Goal: Transaction & Acquisition: Purchase product/service

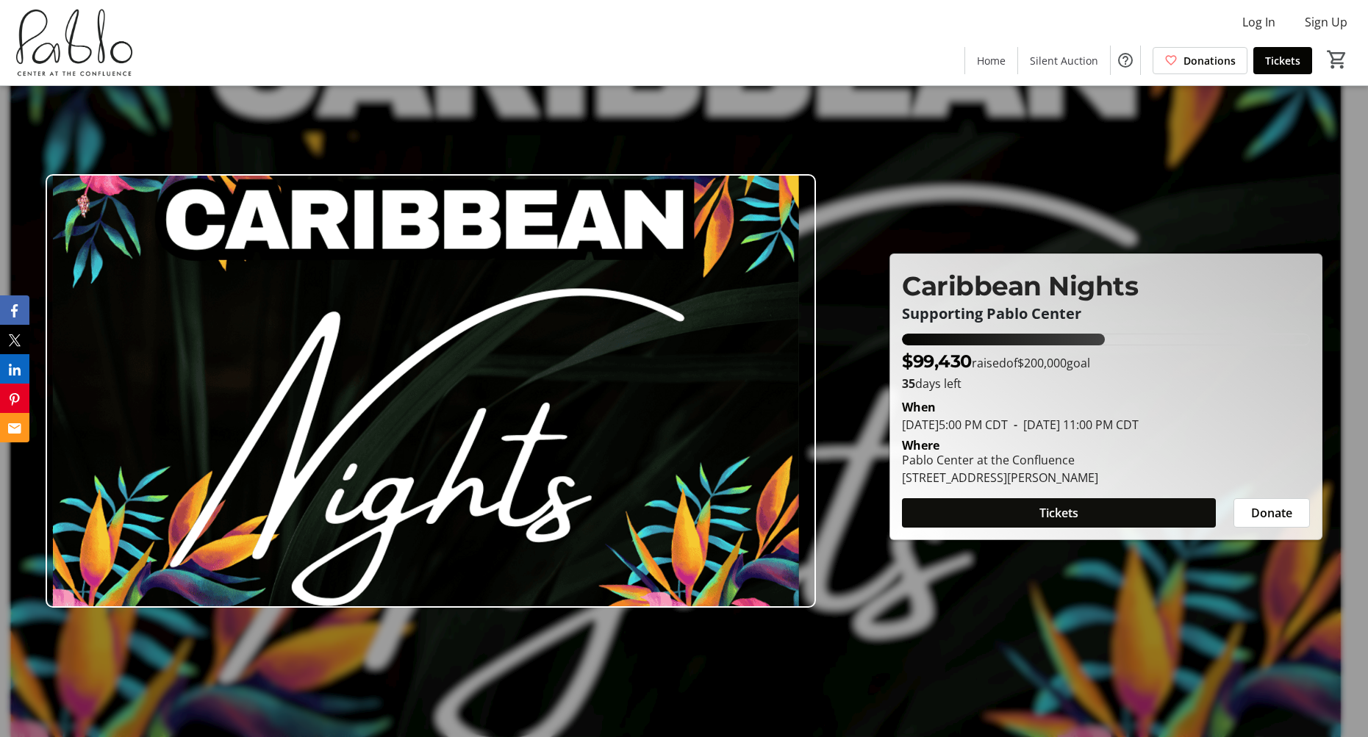
click at [1097, 509] on span at bounding box center [1058, 512] width 313 height 35
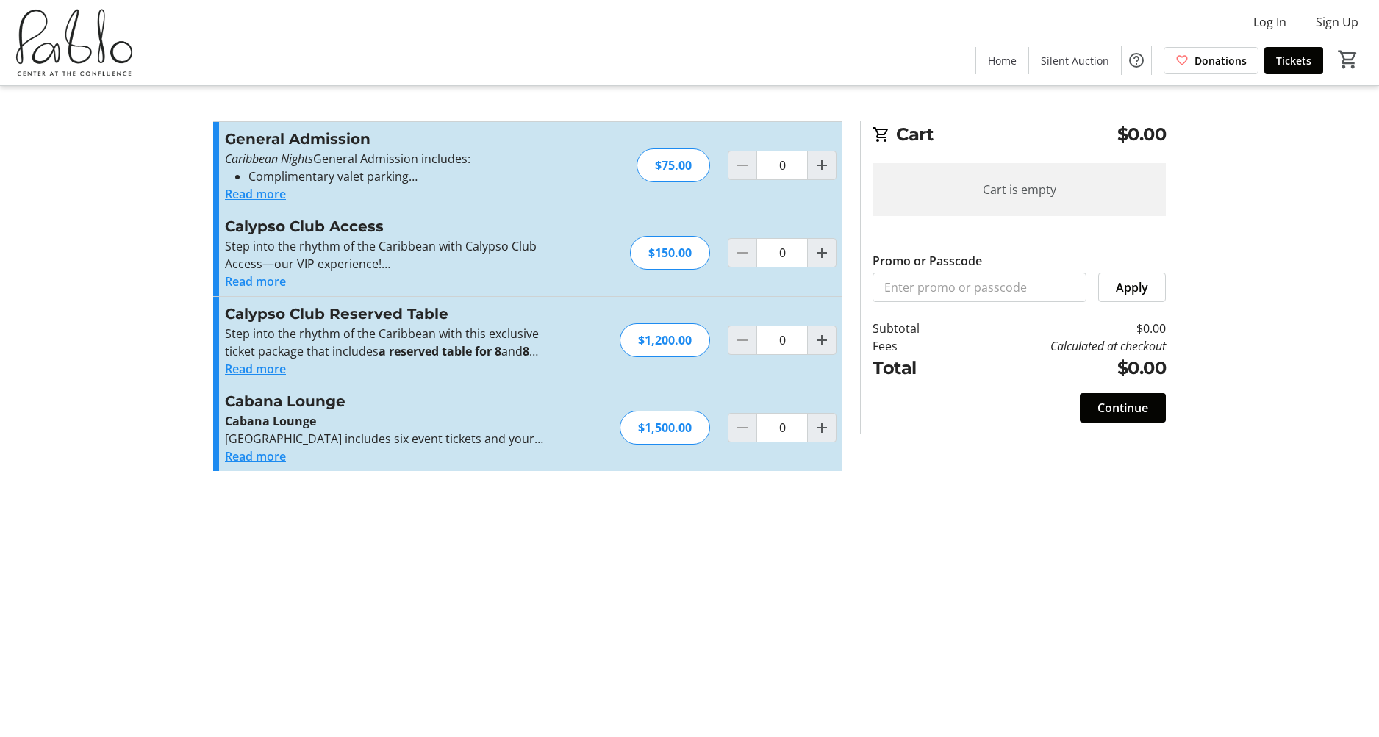
click at [267, 286] on button "Read more" at bounding box center [255, 282] width 61 height 18
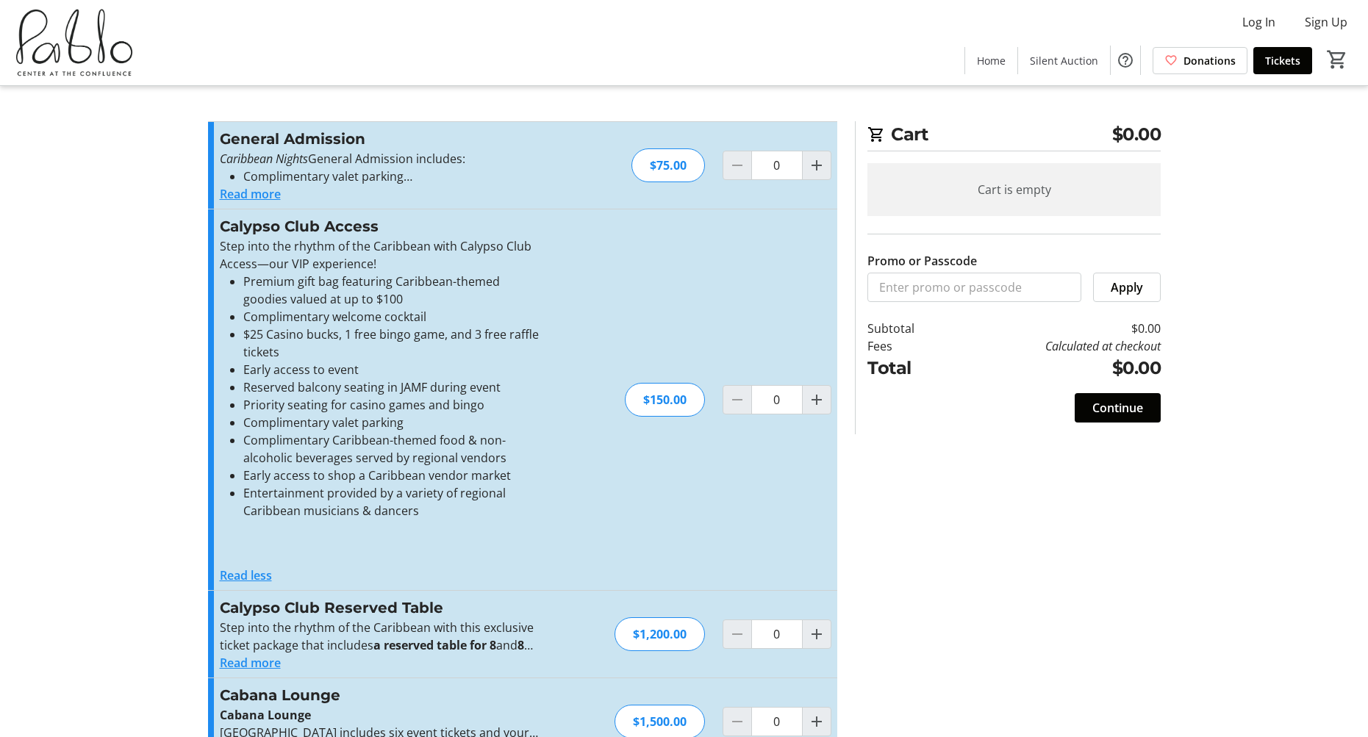
scroll to position [46, 0]
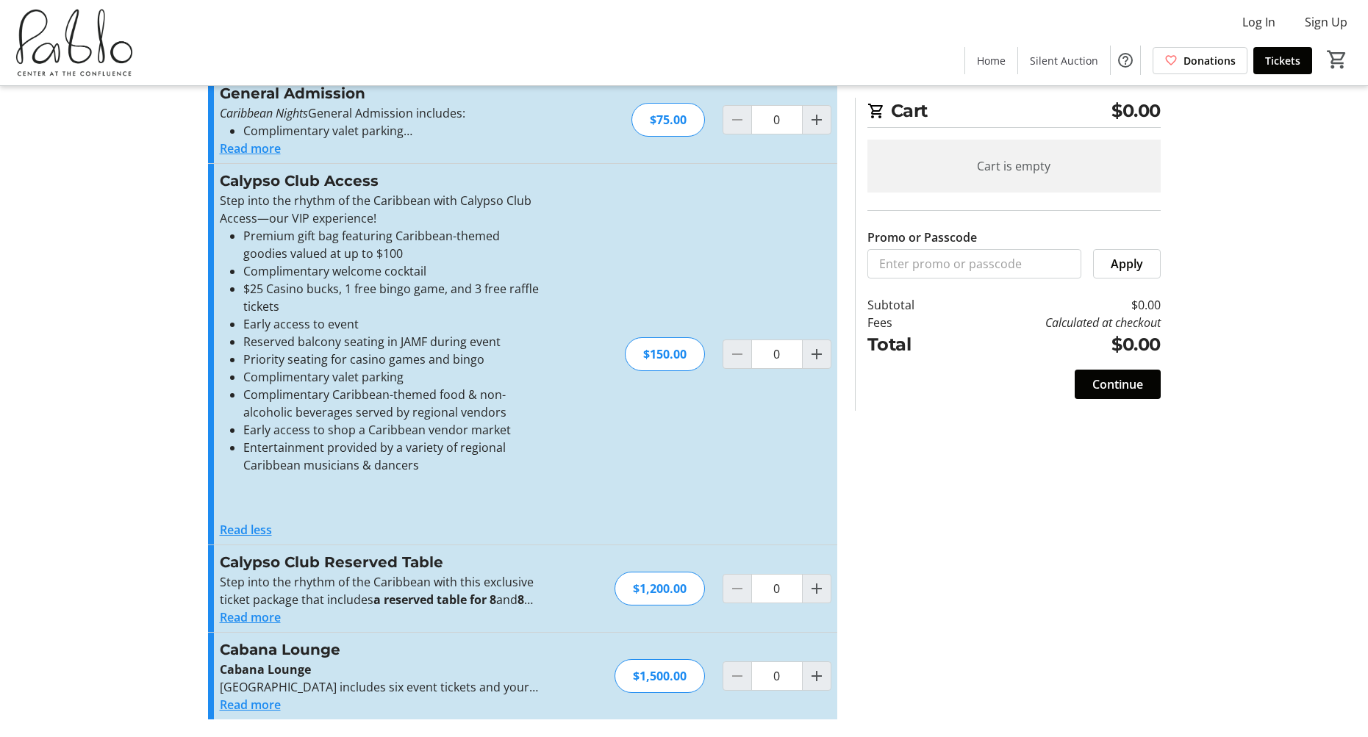
click at [257, 526] on button "Read less" at bounding box center [246, 530] width 52 height 18
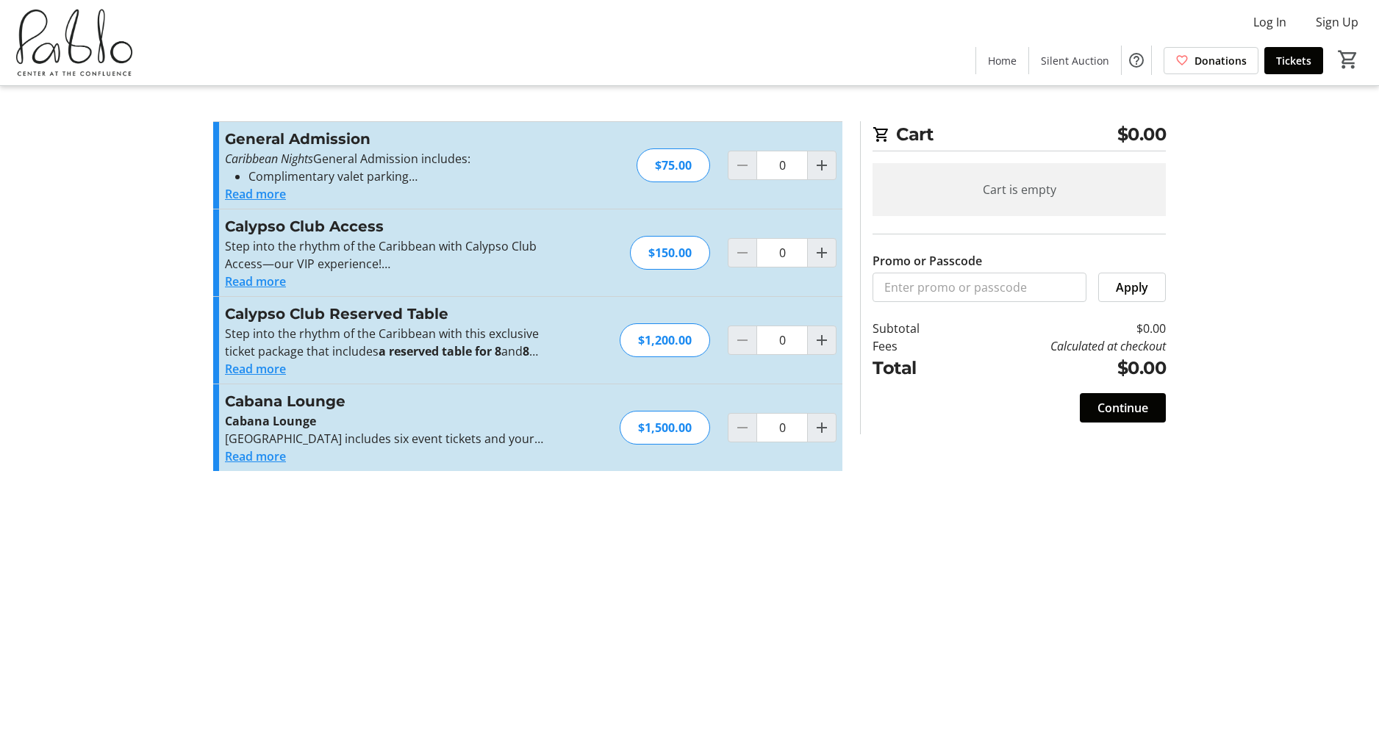
click at [251, 280] on button "Read more" at bounding box center [255, 282] width 61 height 18
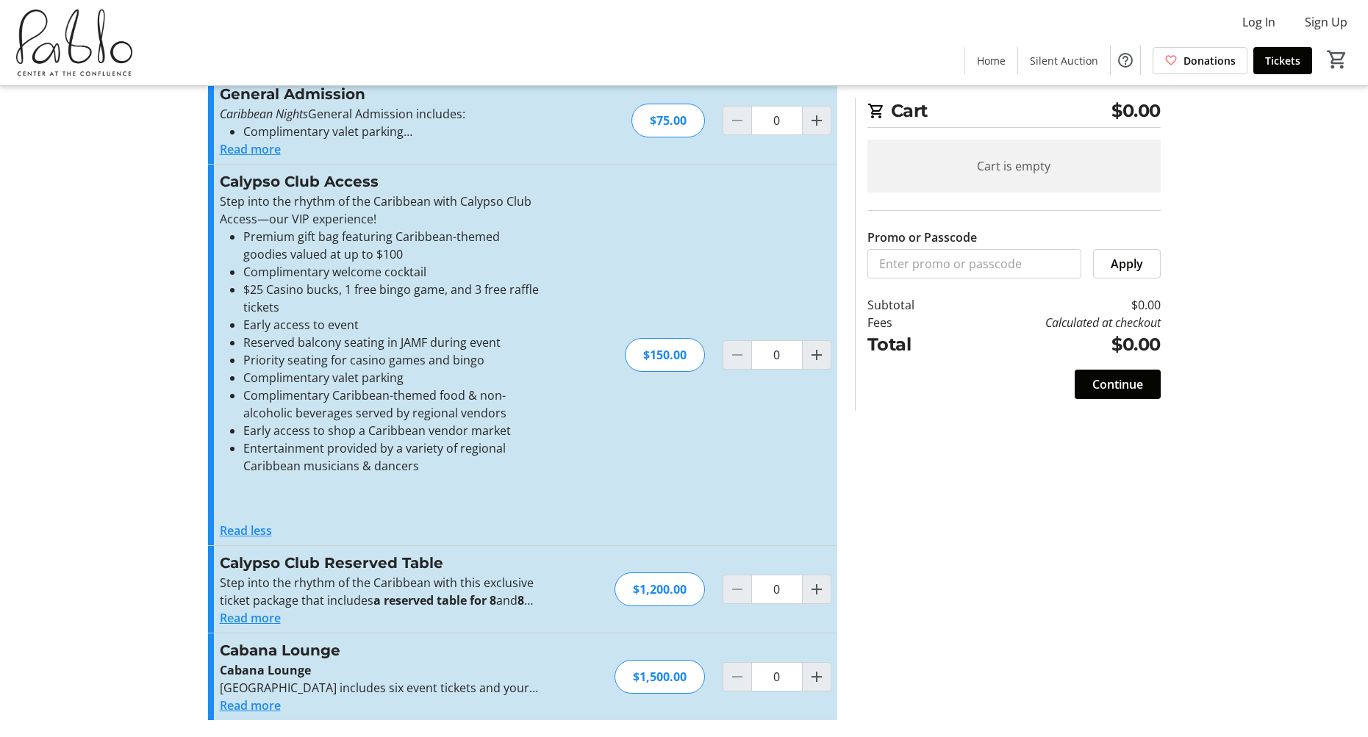
scroll to position [46, 0]
click at [820, 679] on mat-icon "Increment by one" at bounding box center [817, 676] width 18 height 18
click at [820, 679] on div at bounding box center [816, 676] width 29 height 29
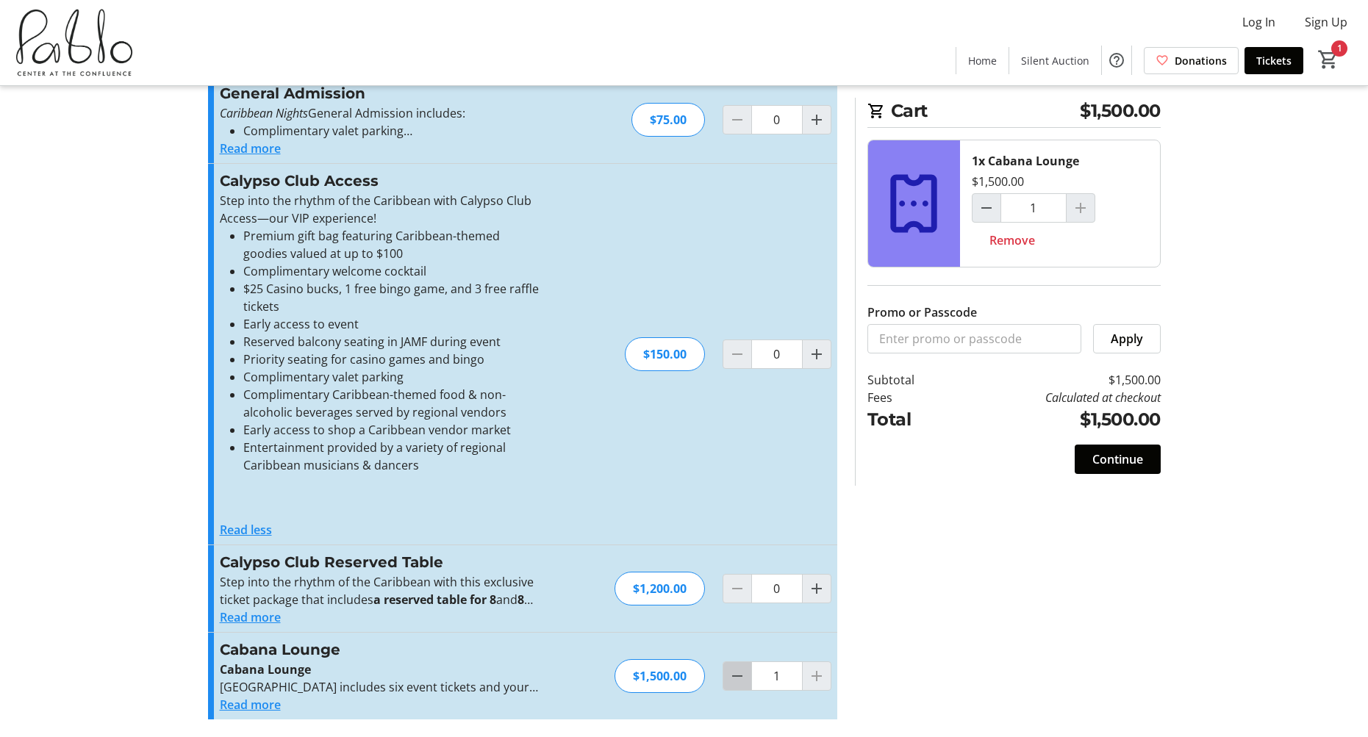
click at [736, 684] on mat-icon "Decrement by one" at bounding box center [737, 676] width 18 height 18
type input "0"
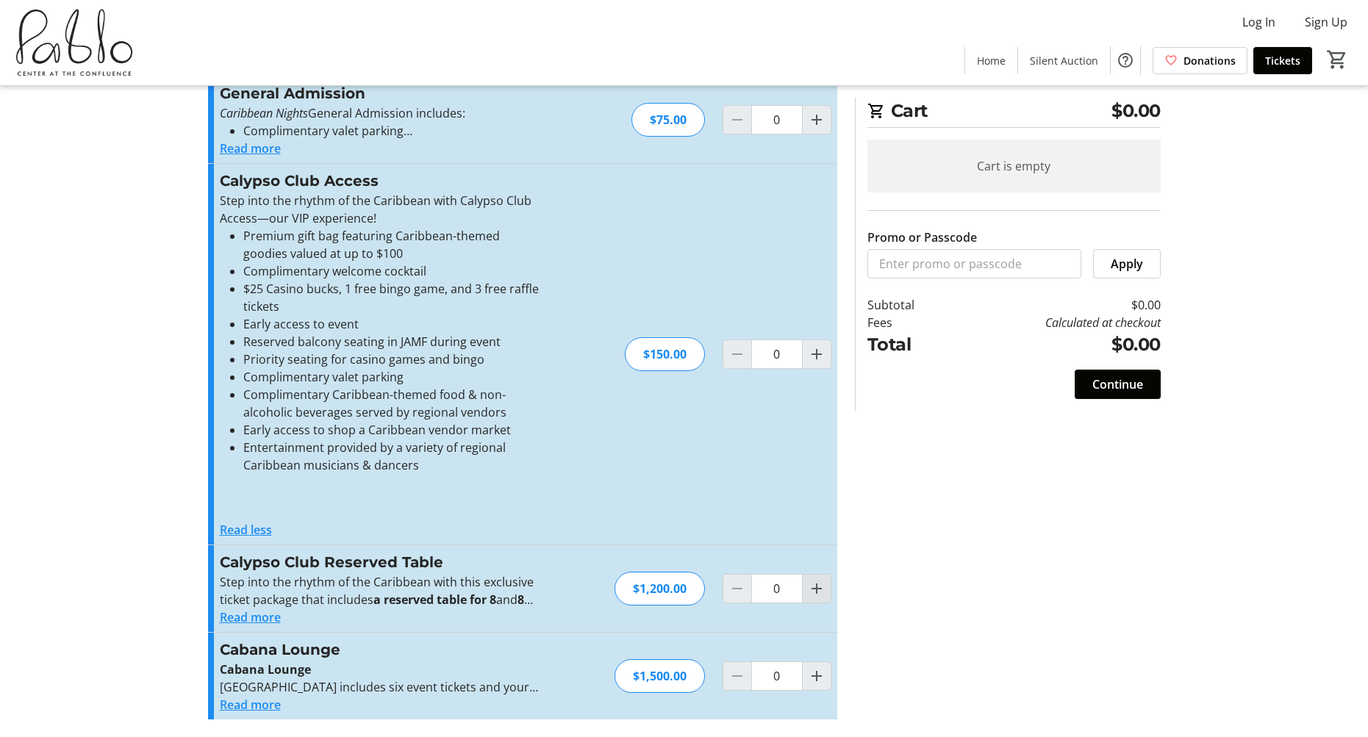
click at [815, 591] on mat-icon "Increment by one" at bounding box center [817, 589] width 18 height 18
type input "3"
click at [815, 591] on div at bounding box center [816, 588] width 29 height 29
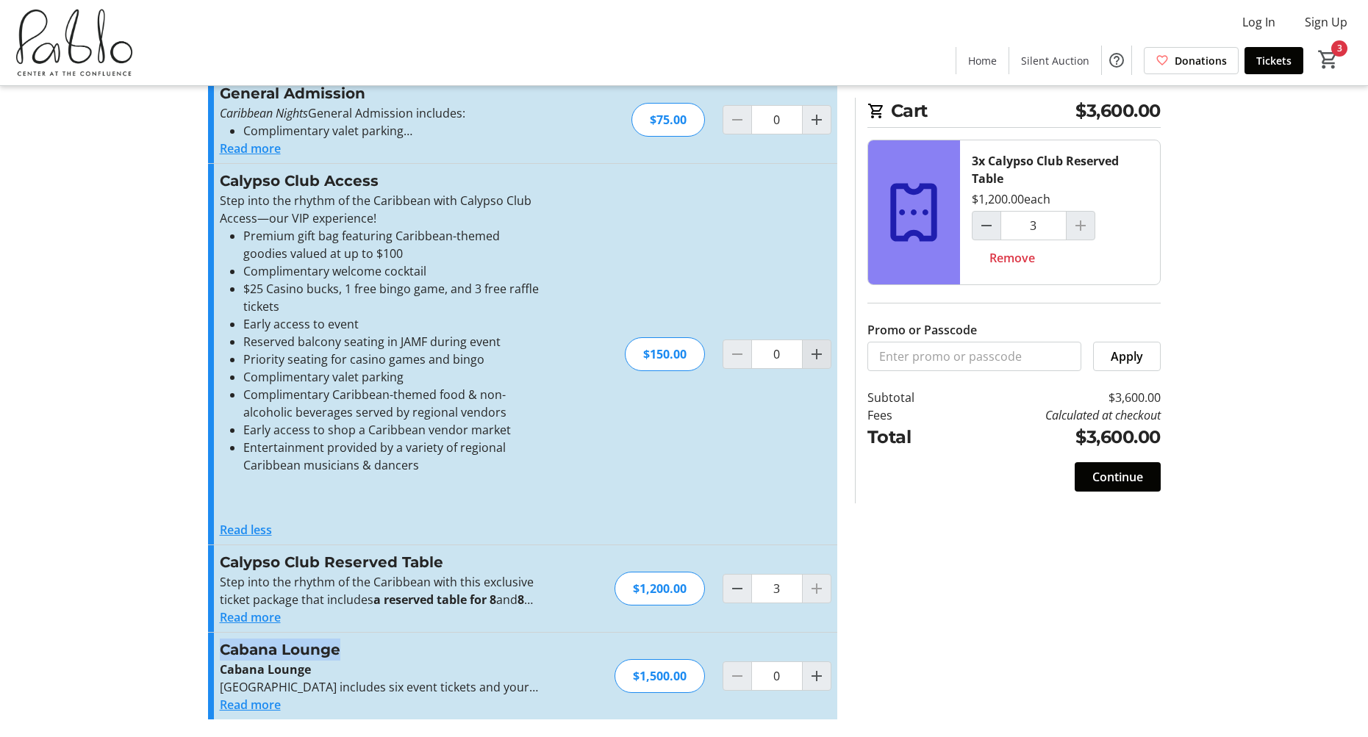
click at [814, 359] on mat-icon "Increment by one" at bounding box center [817, 354] width 18 height 18
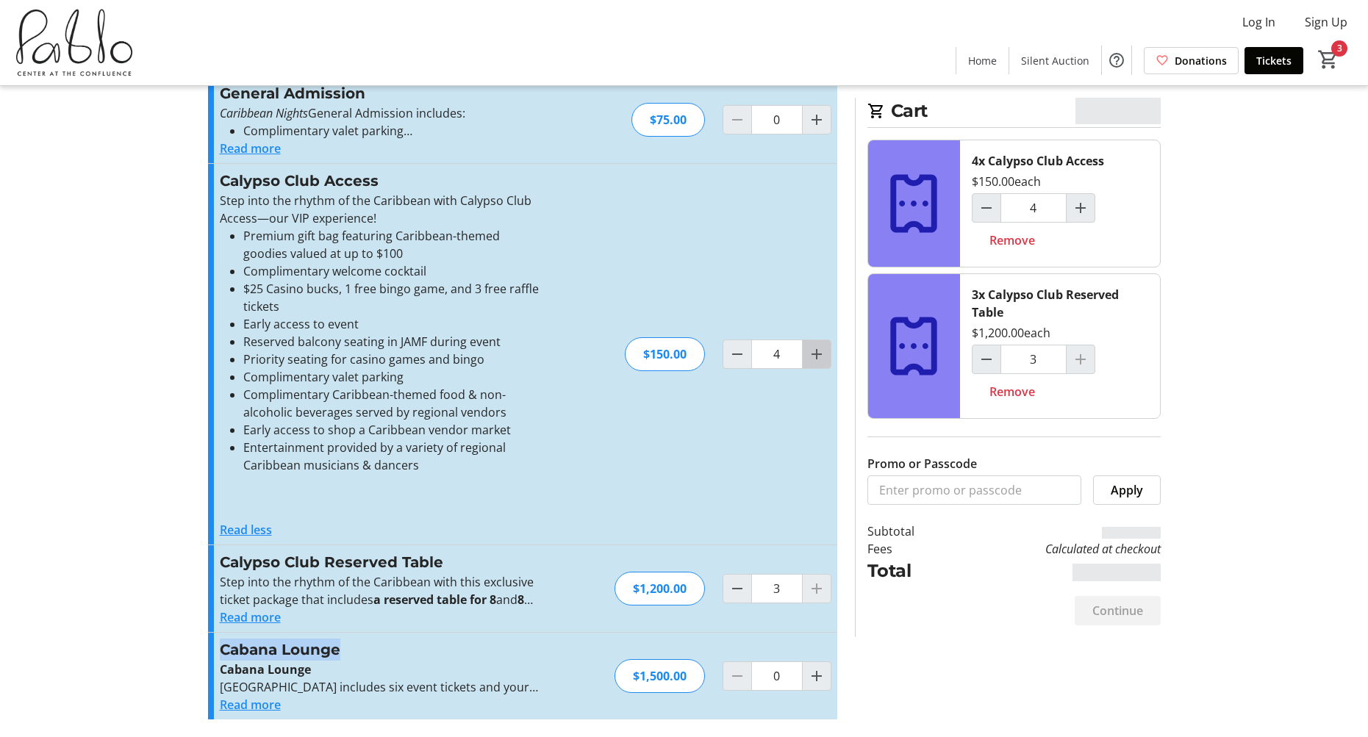
click at [814, 359] on mat-icon "Increment by one" at bounding box center [817, 354] width 18 height 18
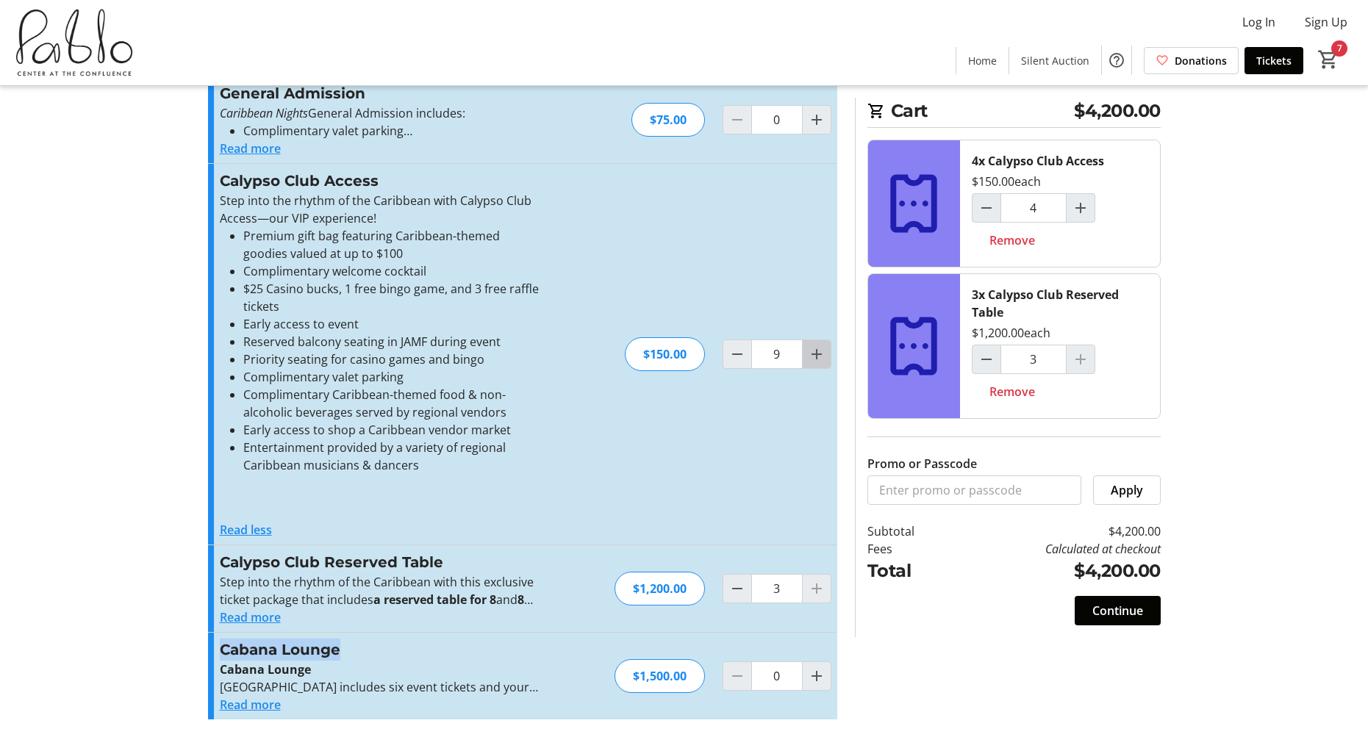
click at [814, 359] on mat-icon "Increment by one" at bounding box center [817, 354] width 18 height 18
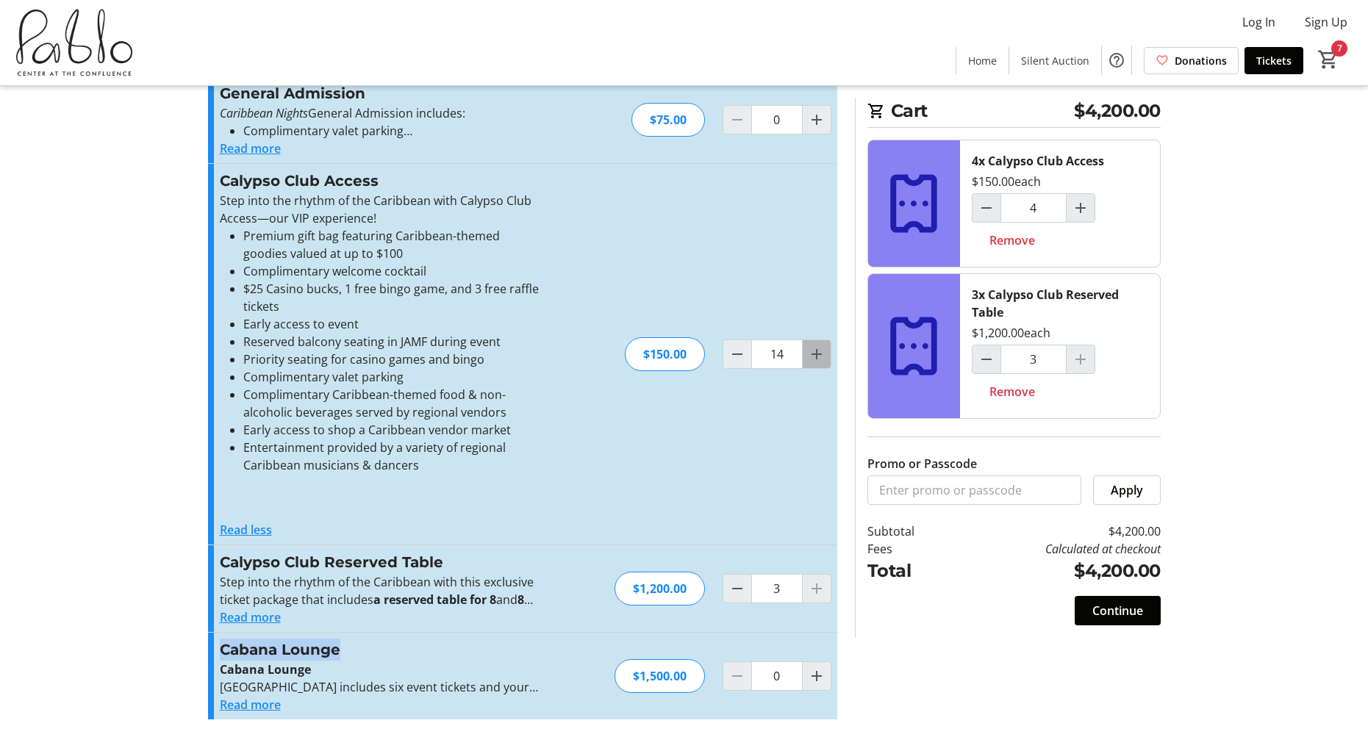
click at [814, 359] on mat-icon "Increment by one" at bounding box center [817, 354] width 18 height 18
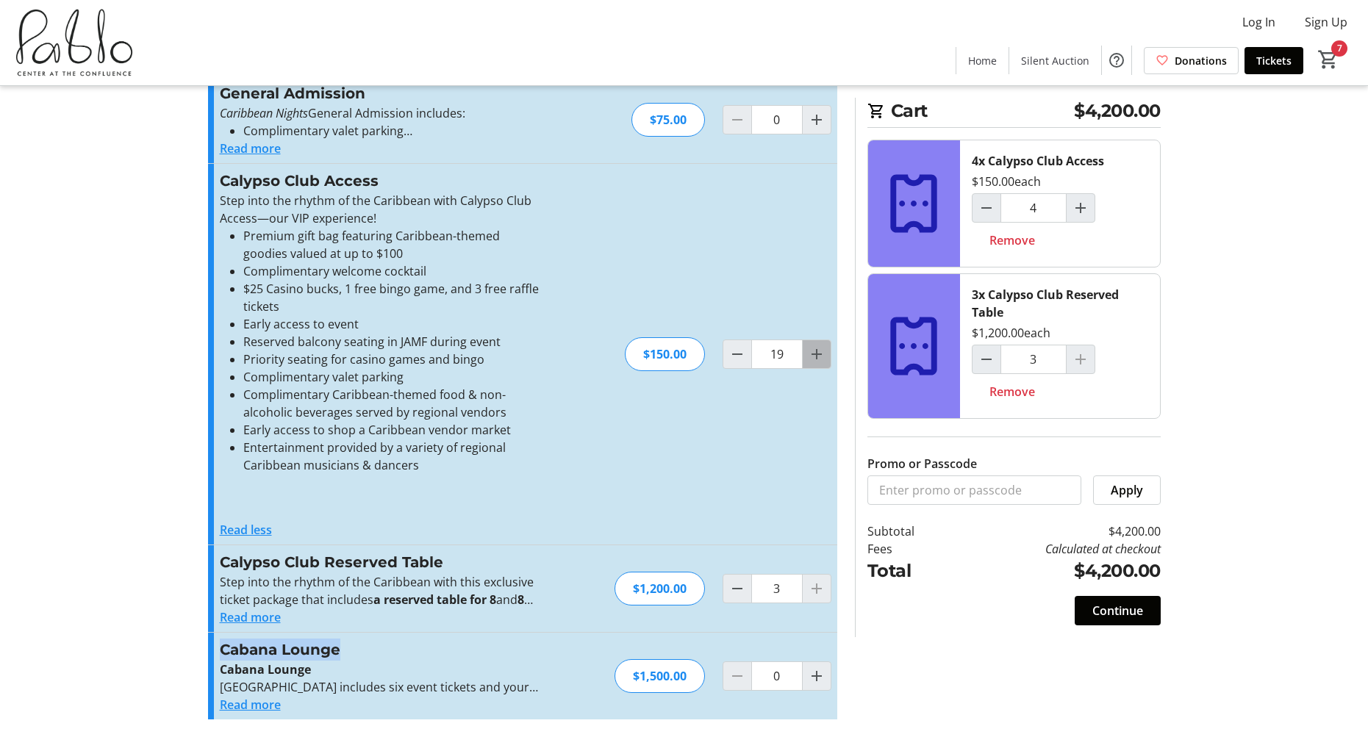
click at [814, 359] on mat-icon "Increment by one" at bounding box center [817, 354] width 18 height 18
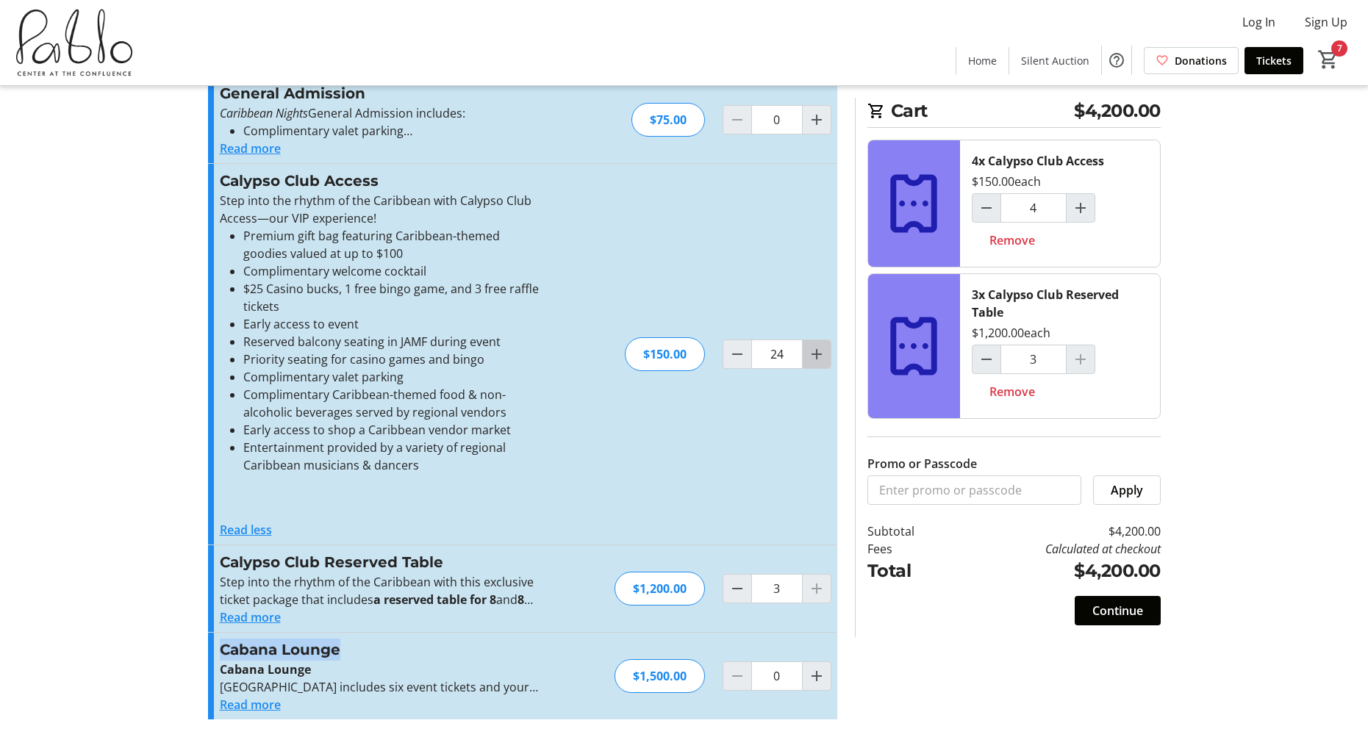
click at [814, 359] on mat-icon "Increment by one" at bounding box center [817, 354] width 18 height 18
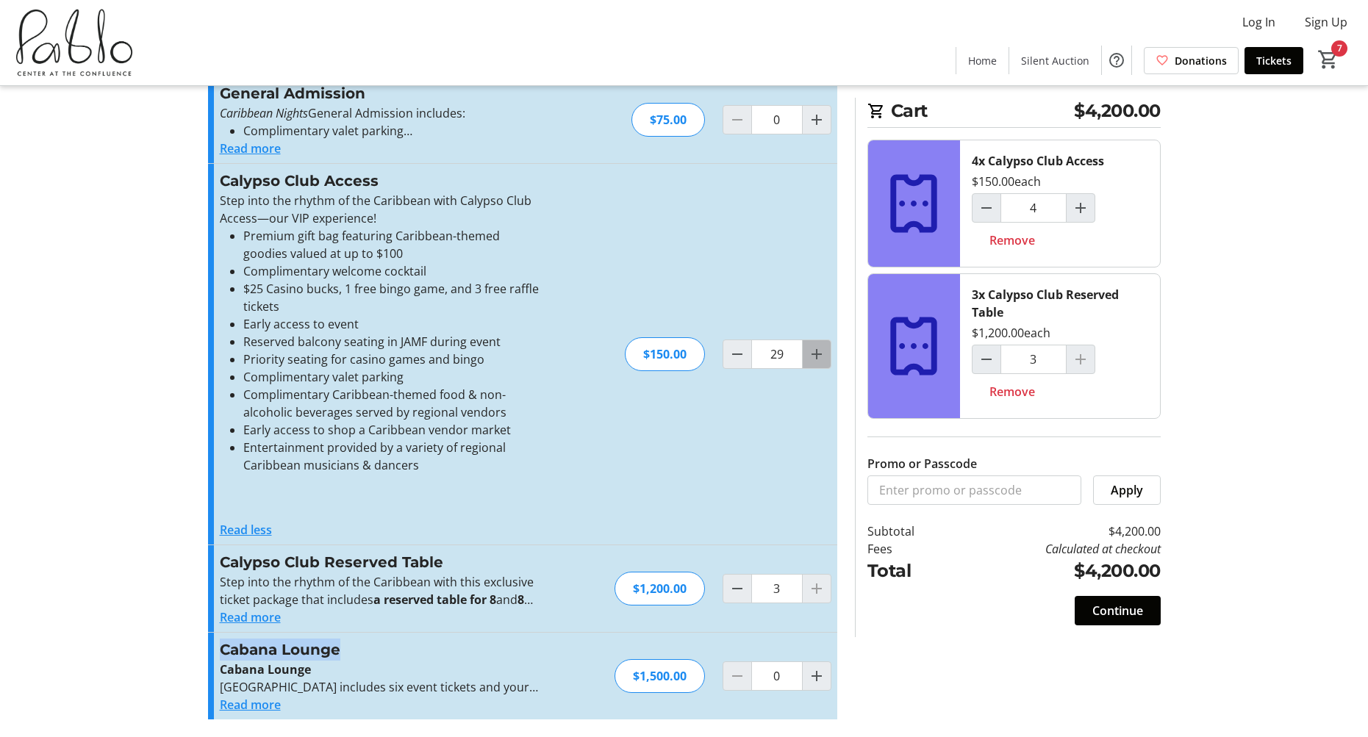
click at [814, 359] on mat-icon "Increment by one" at bounding box center [817, 354] width 18 height 18
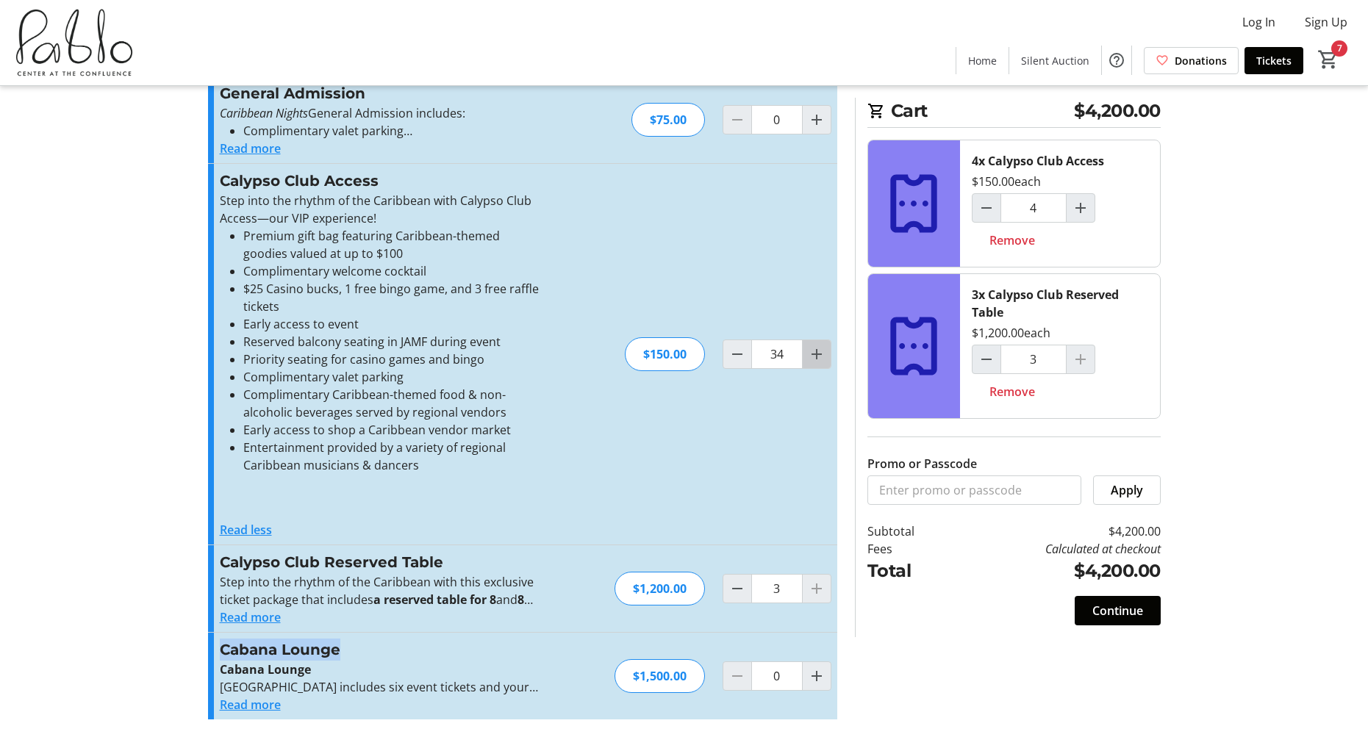
click at [814, 359] on mat-icon "Increment by one" at bounding box center [817, 354] width 18 height 18
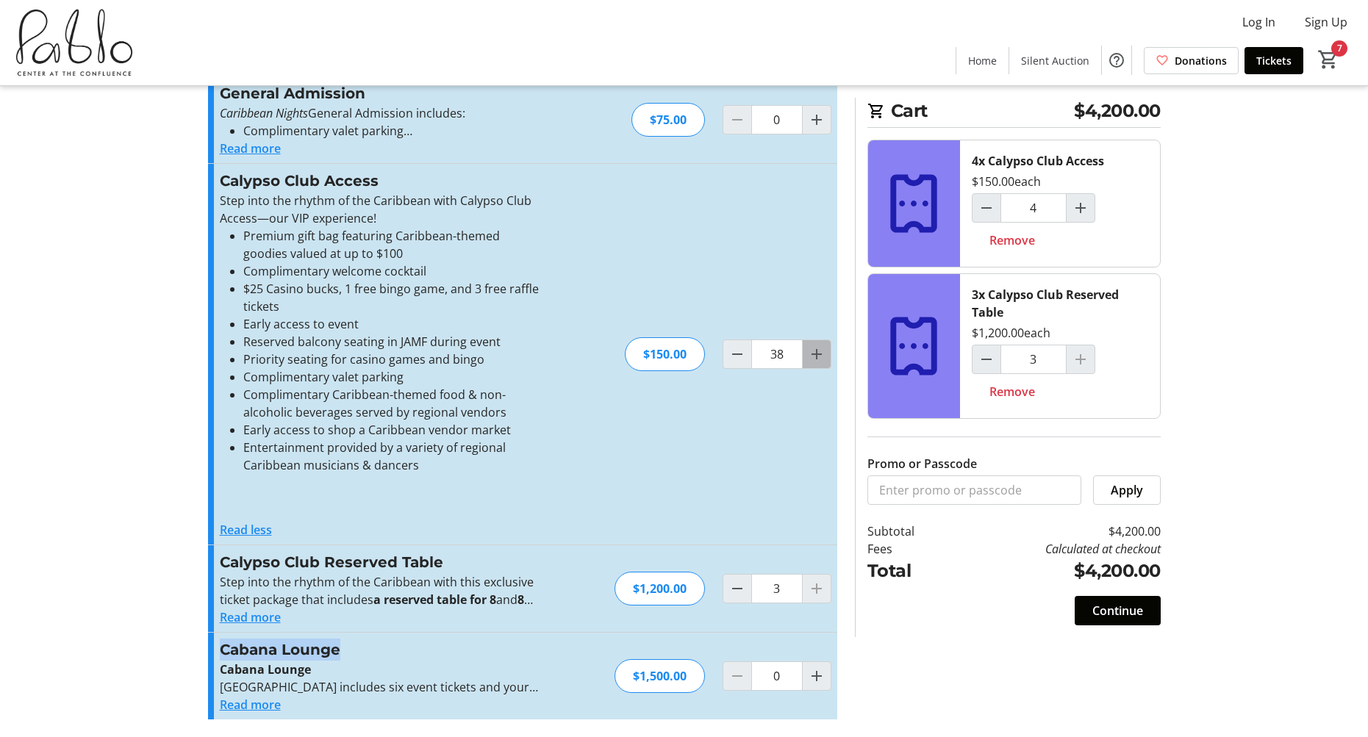
type input "39"
click at [790, 349] on input "39" at bounding box center [776, 354] width 51 height 29
type input "39"
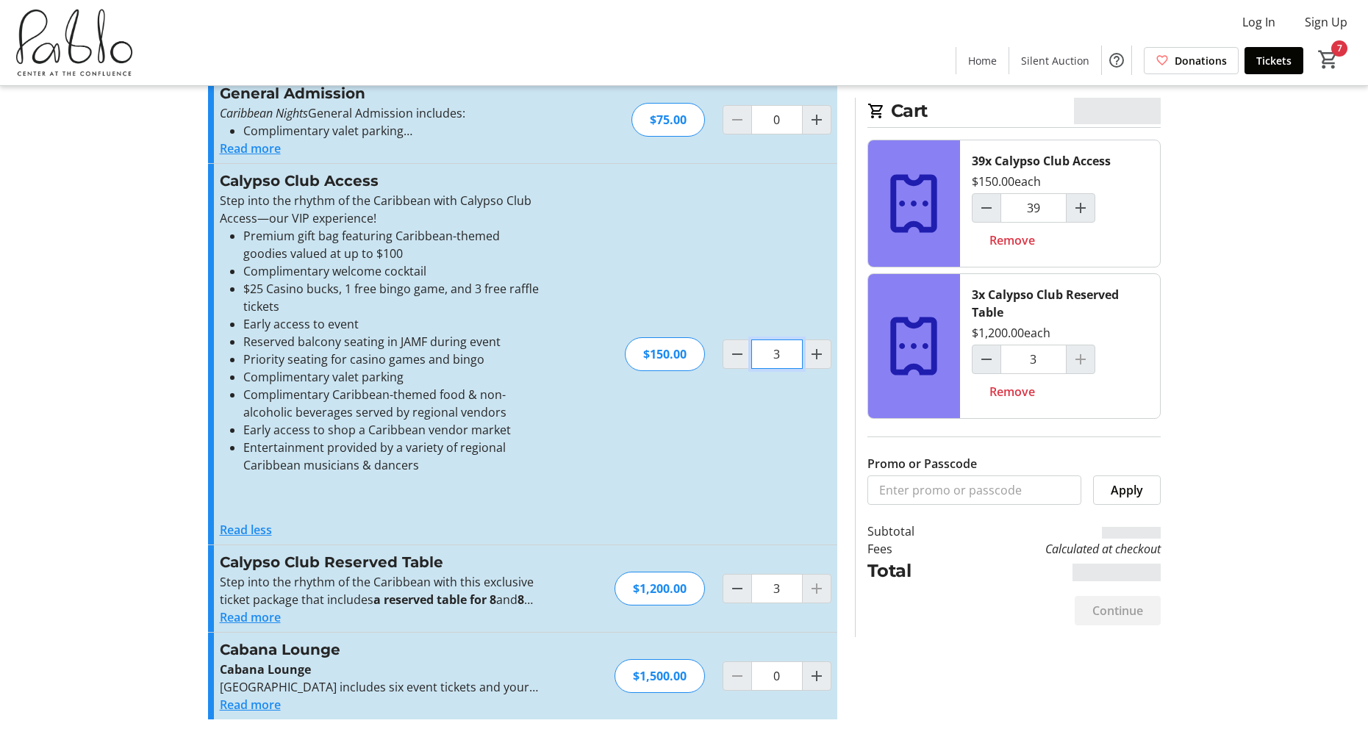
type input "0"
type input "75"
click at [789, 415] on div "Calypso Club Access Step into the rhythm of the Caribbean with Calypso Club Acc…" at bounding box center [522, 354] width 629 height 381
click at [810, 357] on mat-icon "Increment by one" at bounding box center [817, 354] width 18 height 18
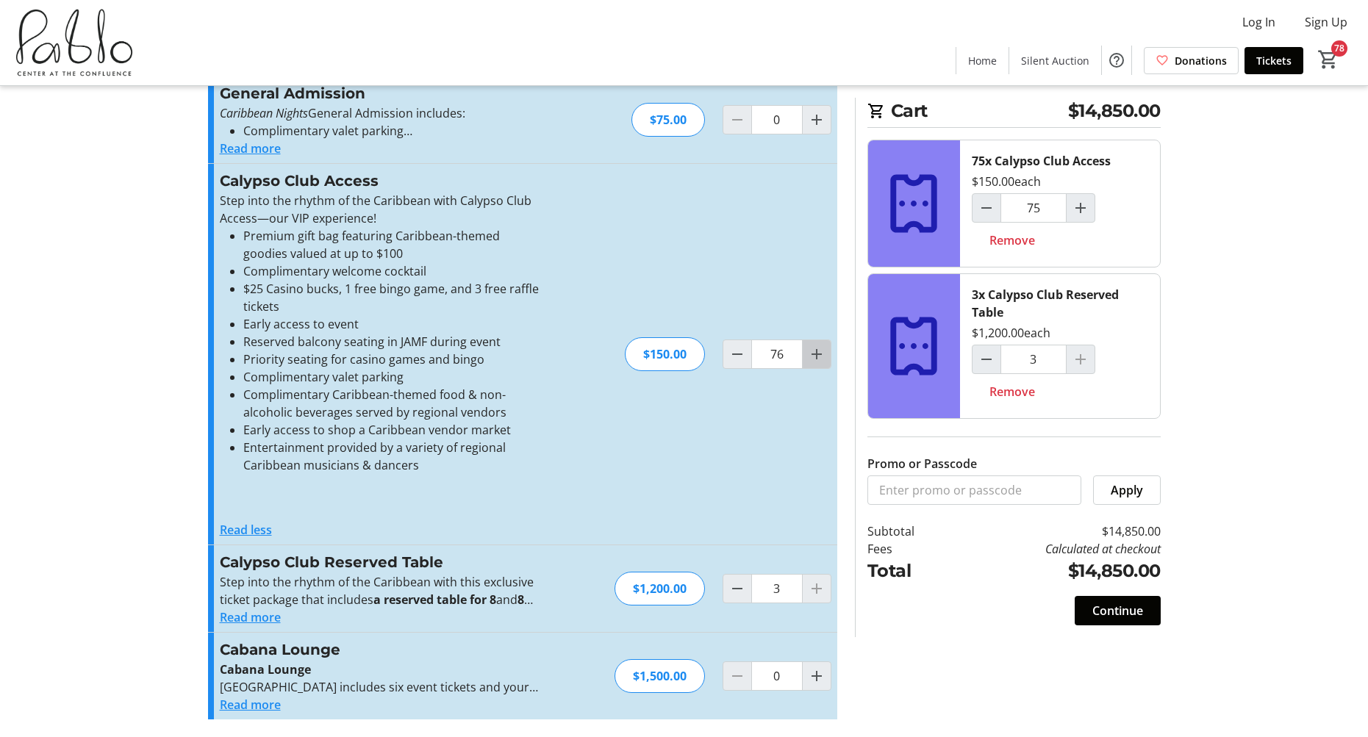
click at [812, 357] on mat-icon "Increment by one" at bounding box center [817, 354] width 18 height 18
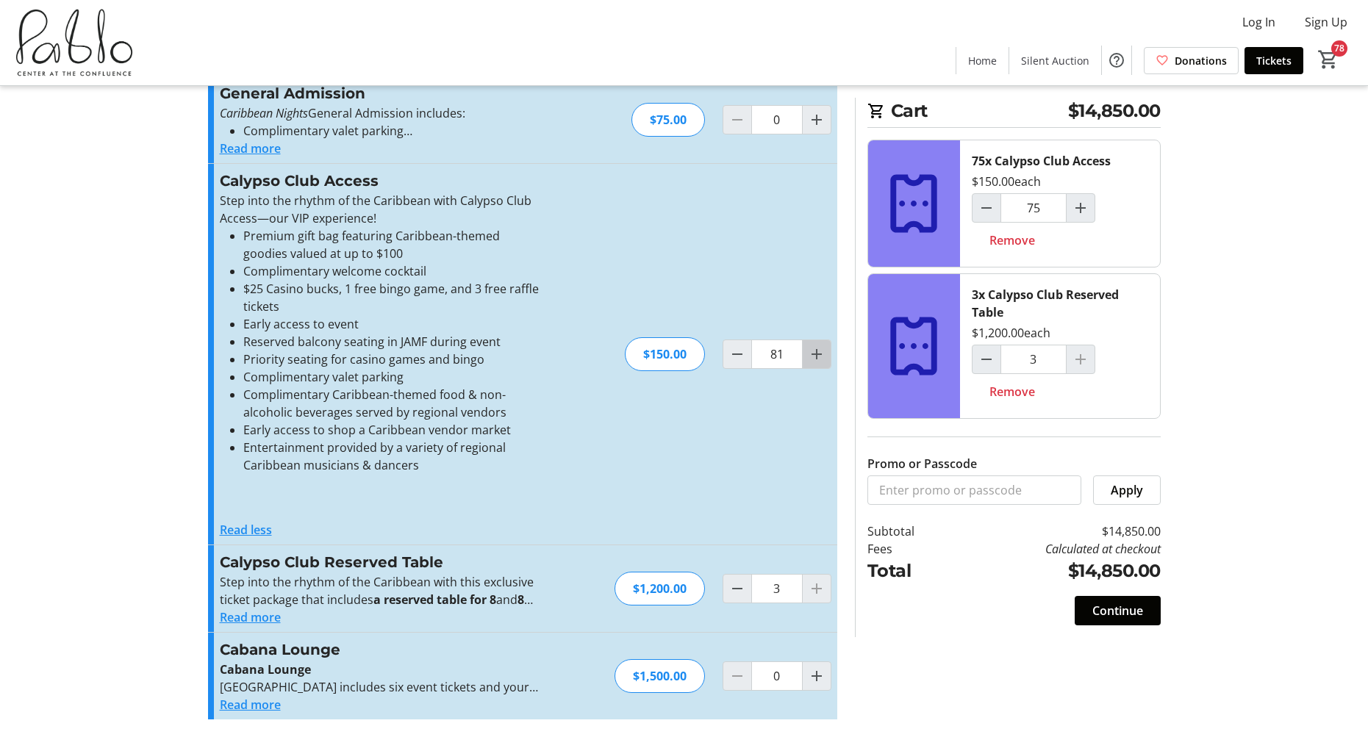
click at [812, 357] on mat-icon "Increment by one" at bounding box center [817, 354] width 18 height 18
type input "82"
click at [812, 357] on div at bounding box center [816, 354] width 29 height 29
type input "82"
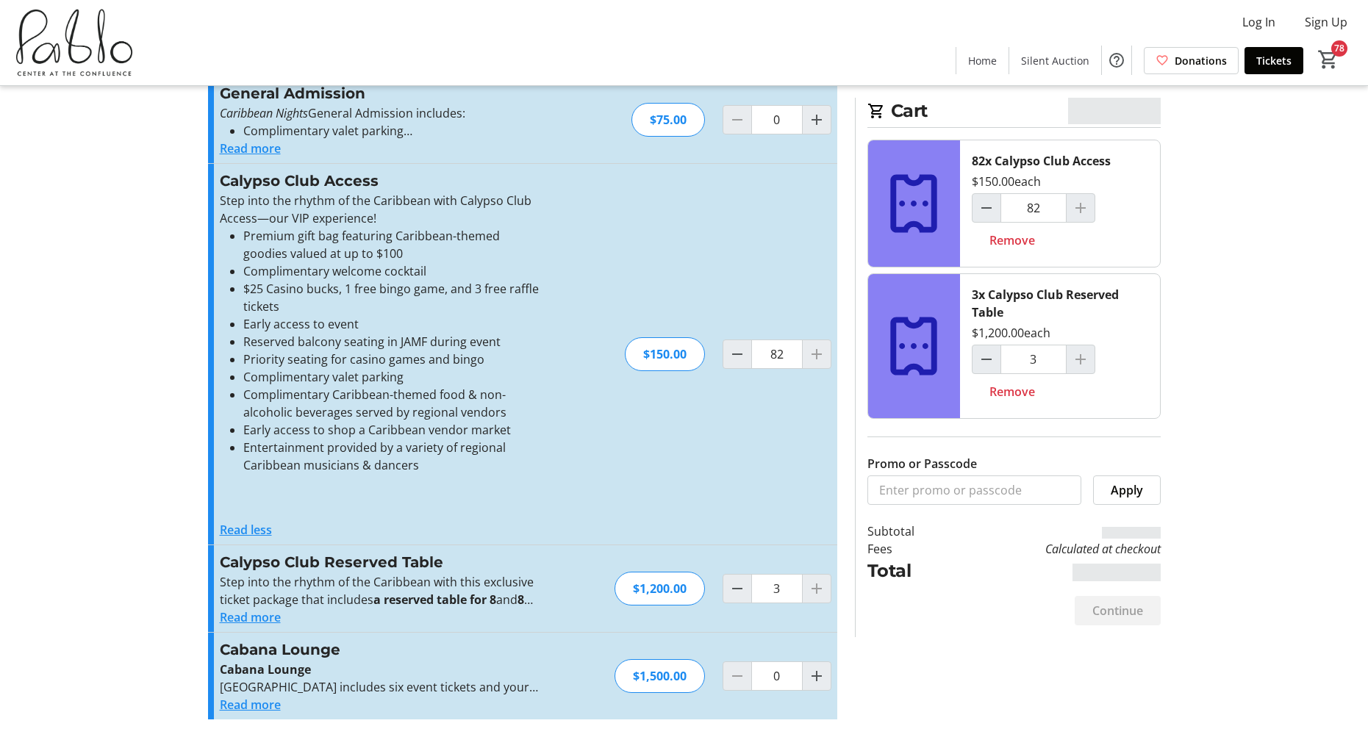
click at [815, 357] on div at bounding box center [816, 354] width 29 height 29
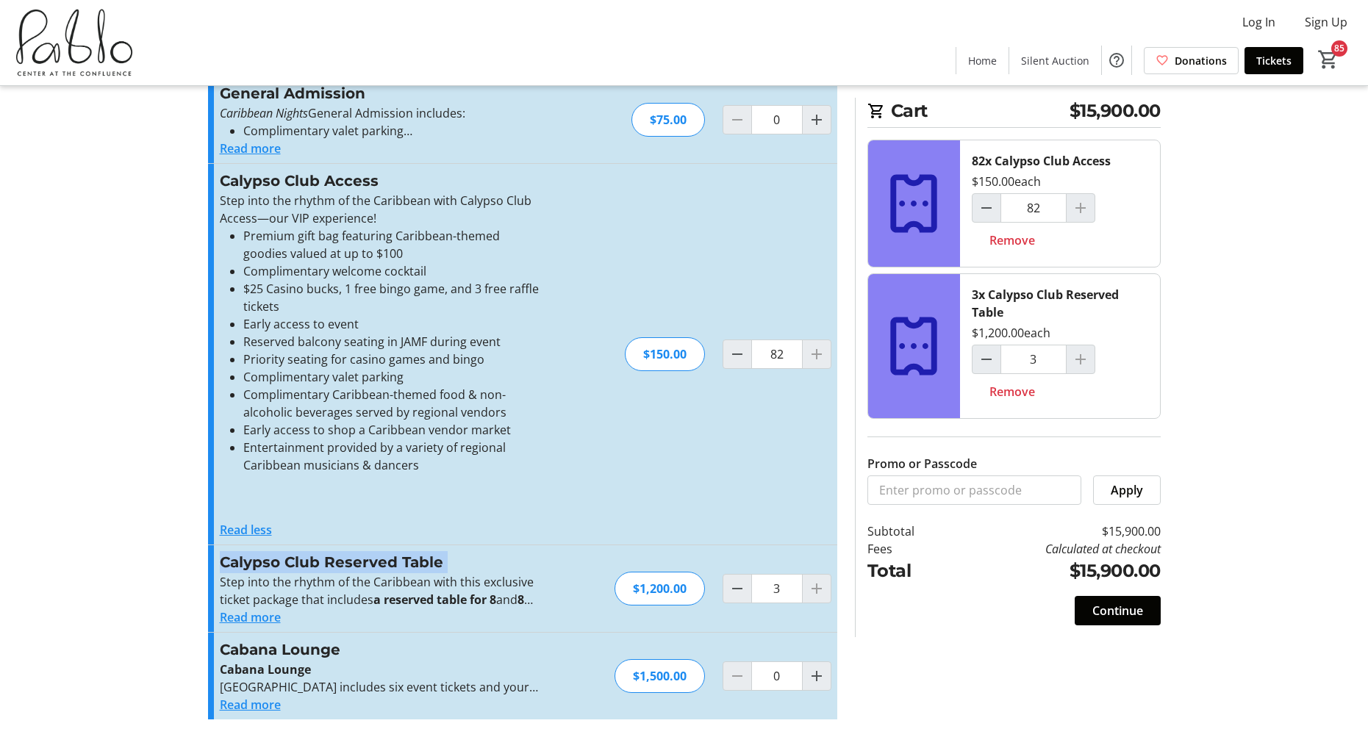
click at [518, 557] on h3 "Calypso Club Reserved Table" at bounding box center [380, 562] width 321 height 22
click at [1014, 395] on span "Remove" at bounding box center [1012, 392] width 46 height 18
type input "0"
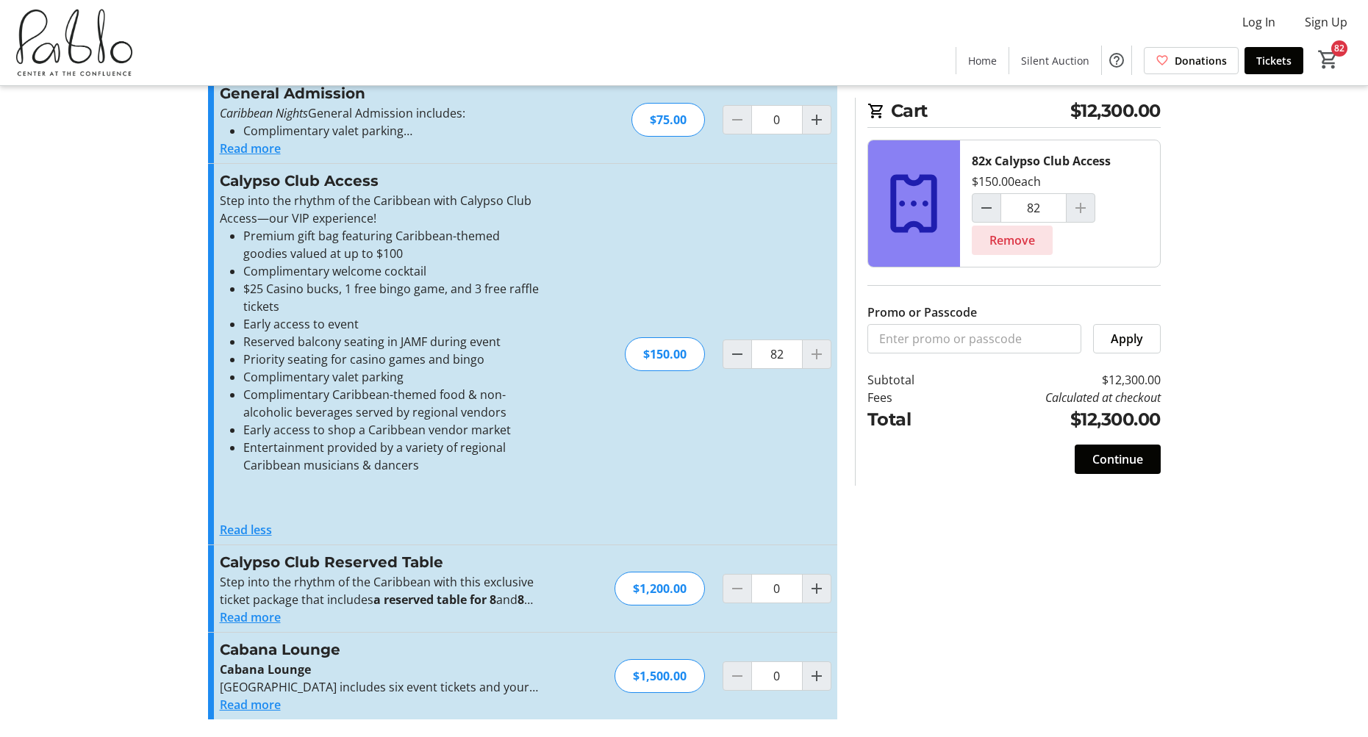
click at [1019, 242] on span "Remove" at bounding box center [1012, 241] width 46 height 18
type input "0"
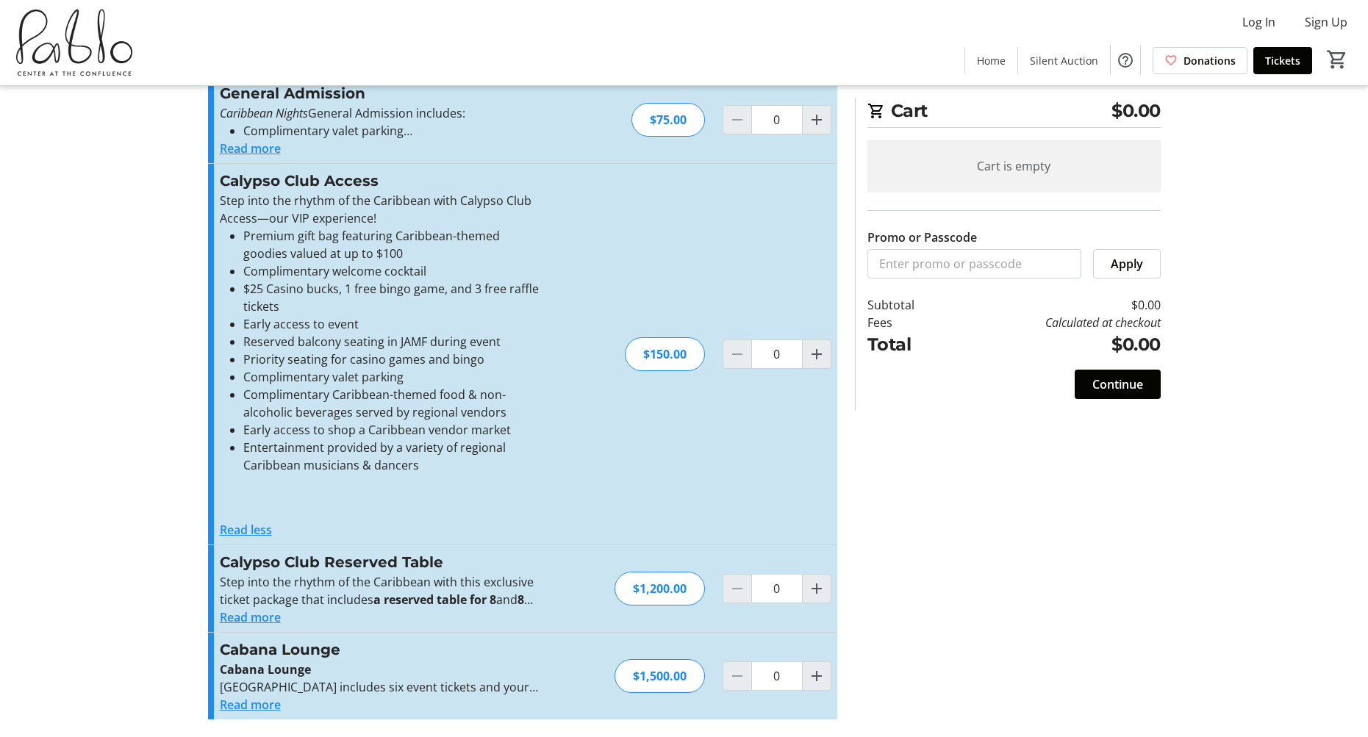
click at [260, 621] on button "Read more" at bounding box center [250, 618] width 61 height 18
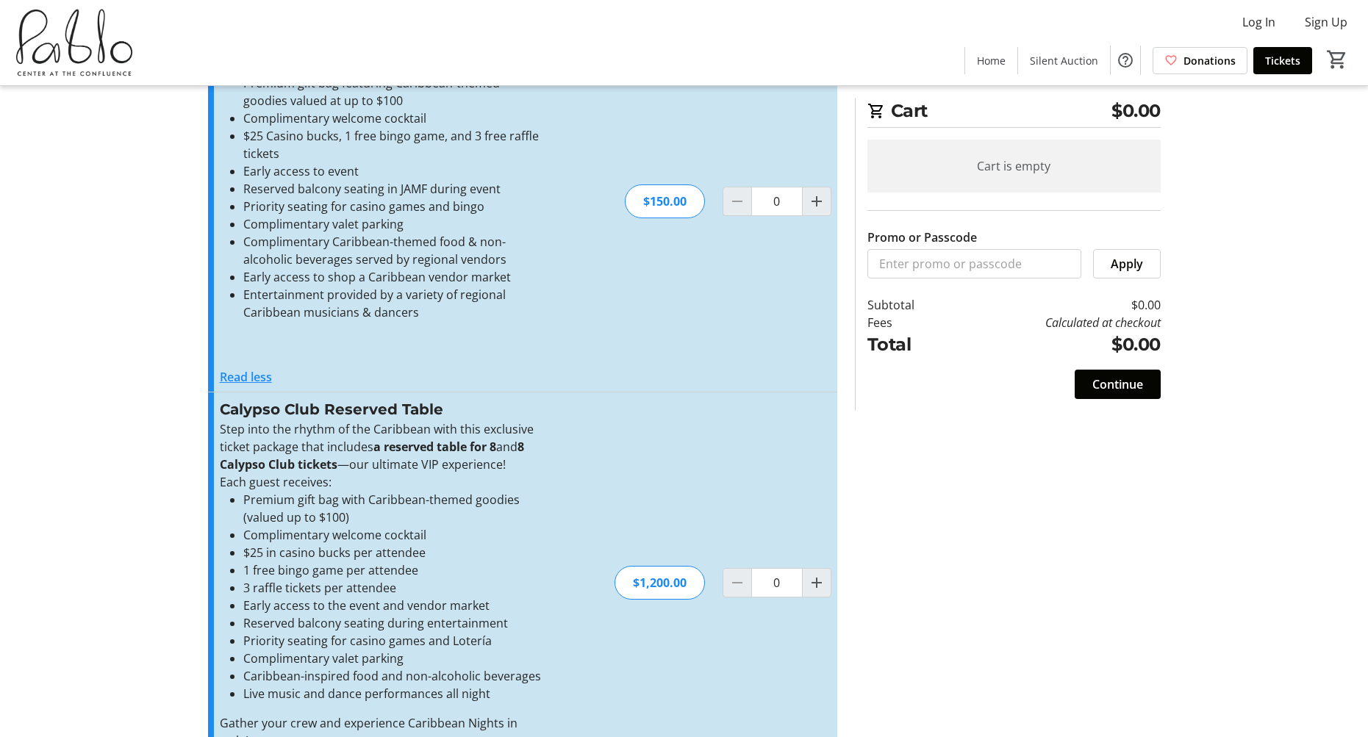
scroll to position [0, 0]
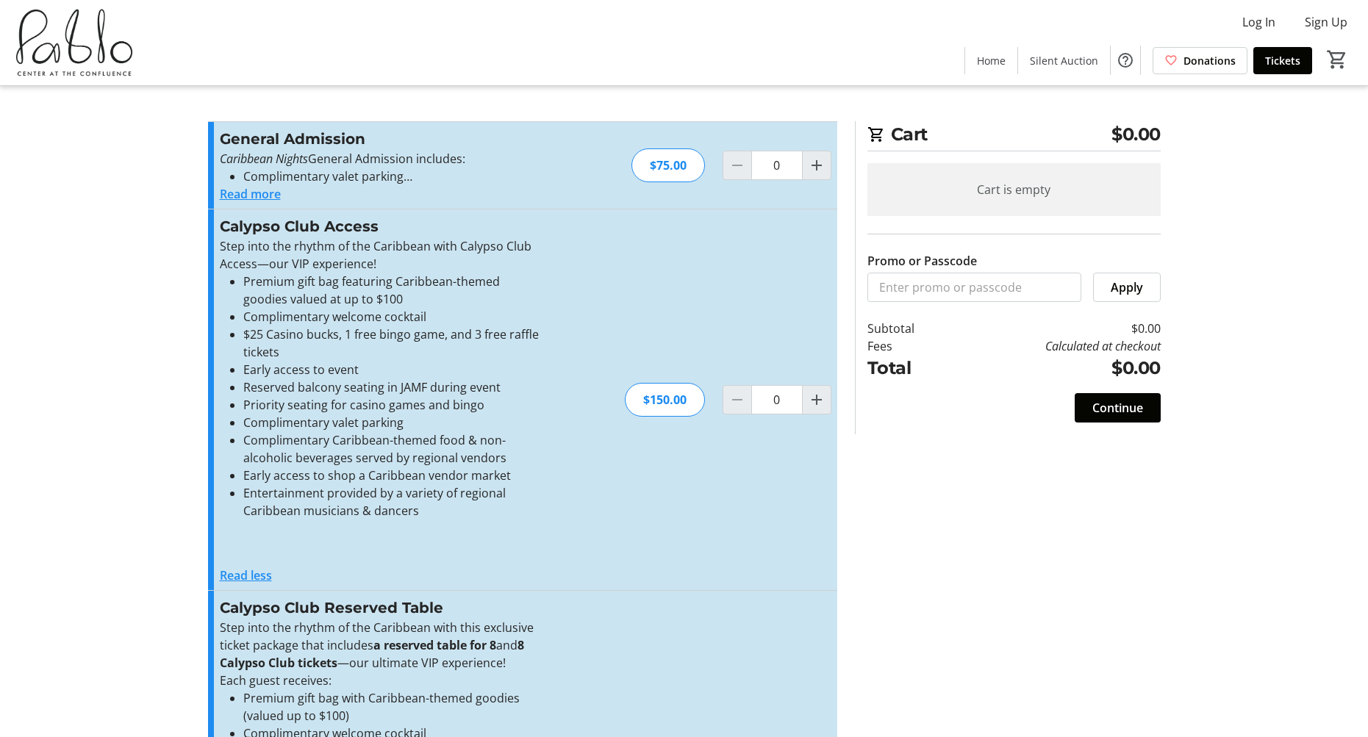
click at [248, 191] on button "Read more" at bounding box center [250, 194] width 61 height 18
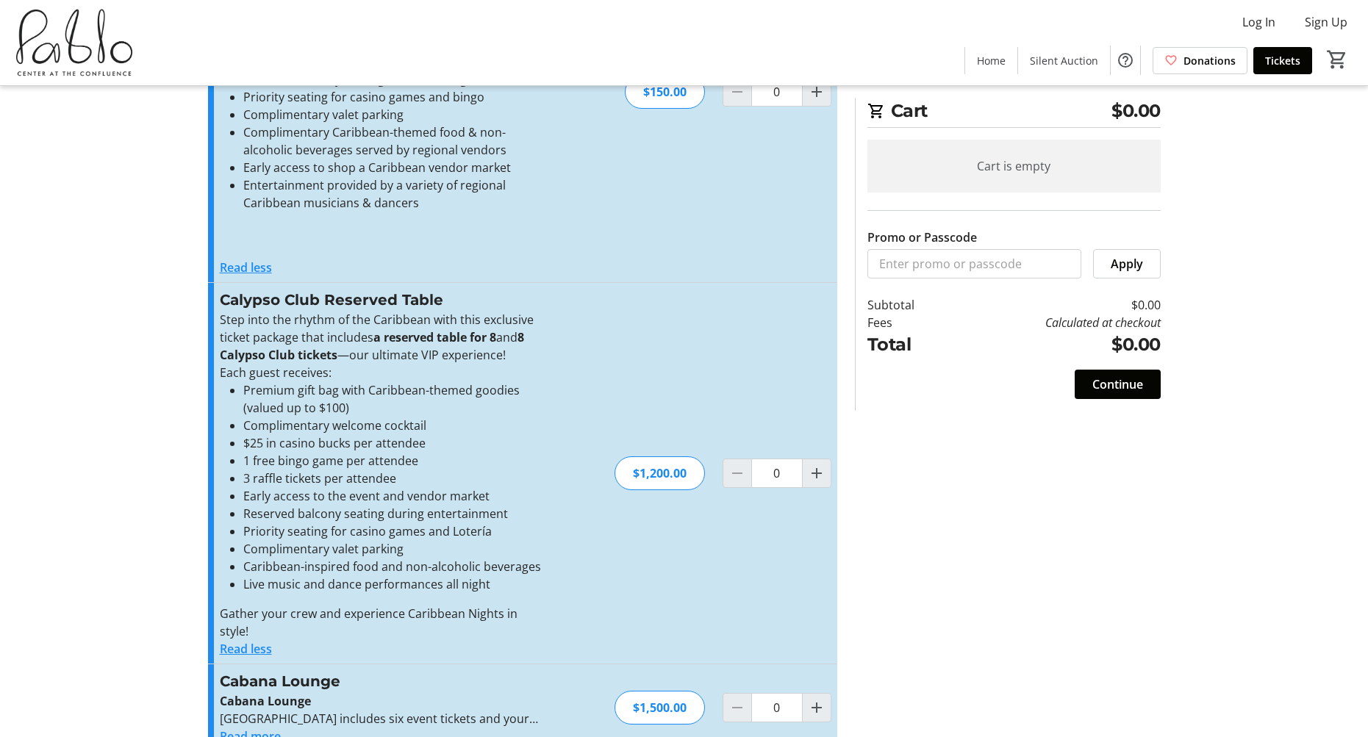
scroll to position [493, 0]
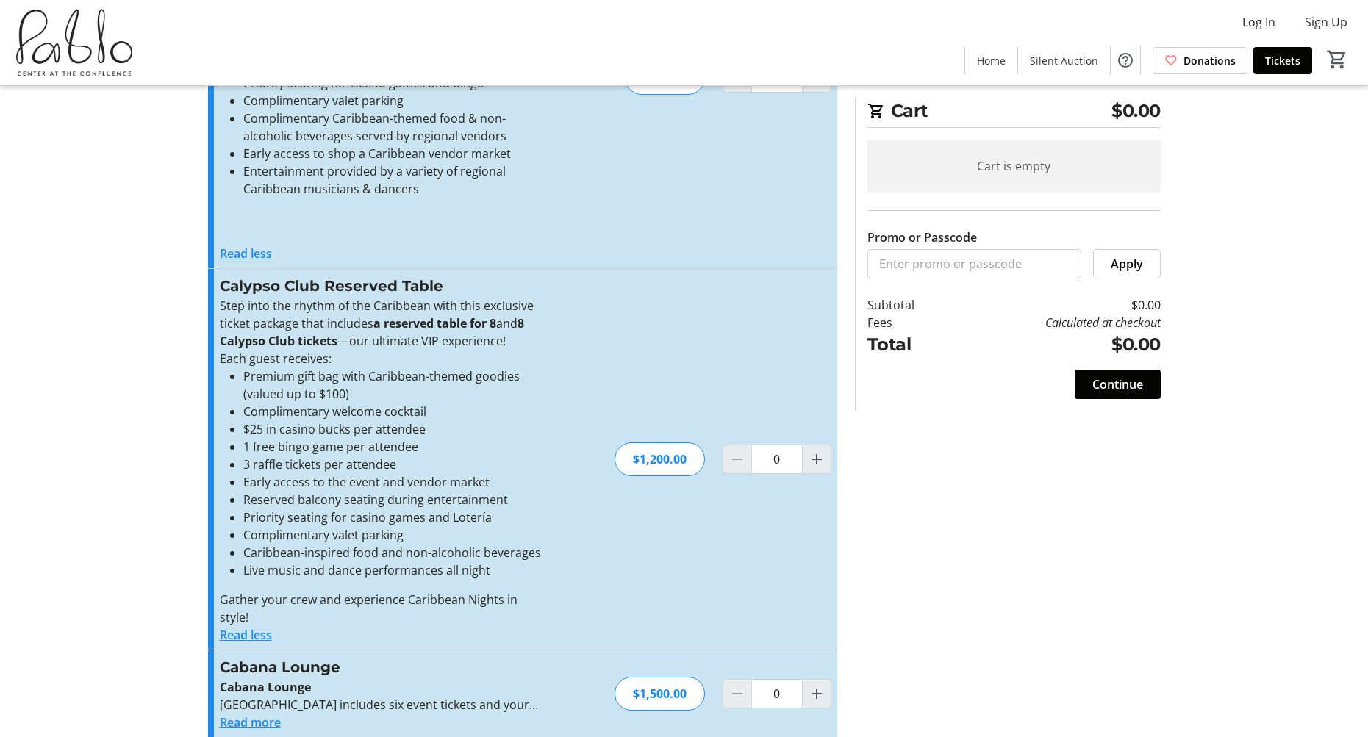
click at [257, 714] on button "Read more" at bounding box center [250, 723] width 61 height 18
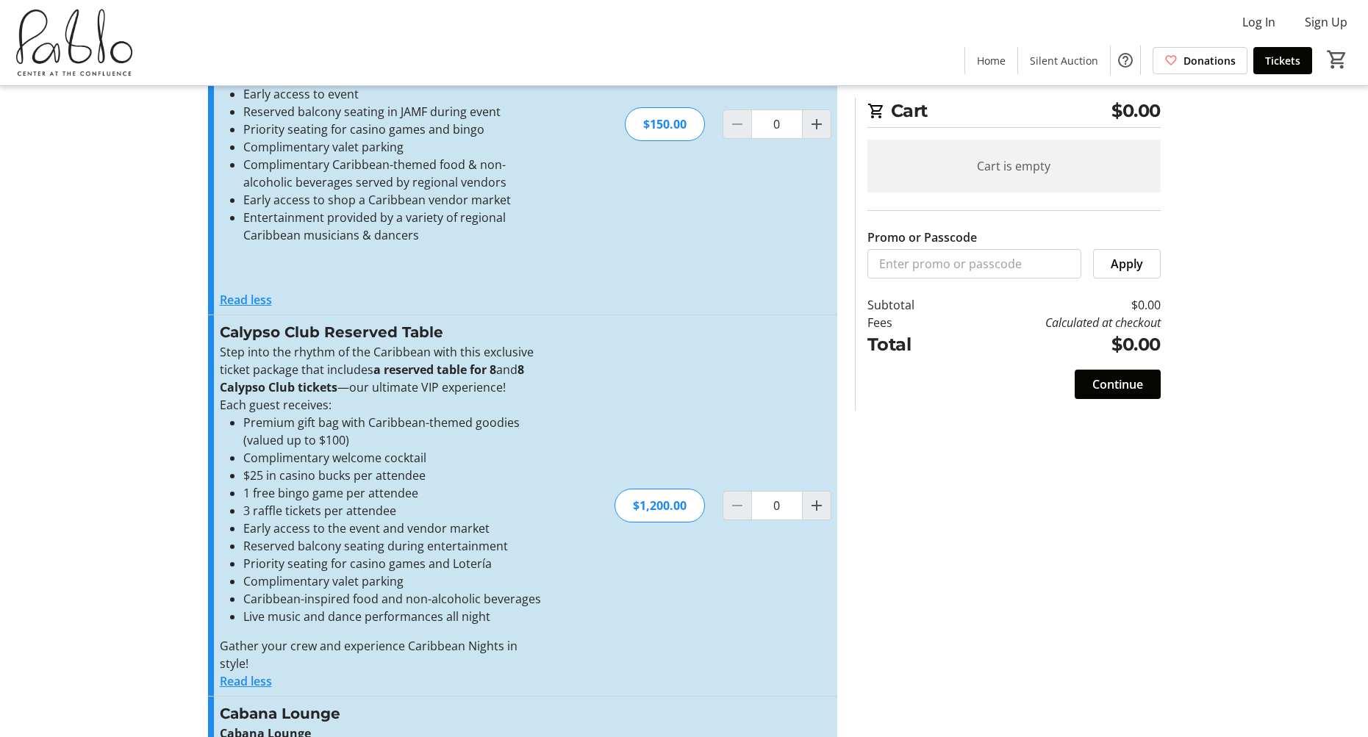
scroll to position [0, 0]
